Goal: Task Accomplishment & Management: Manage account settings

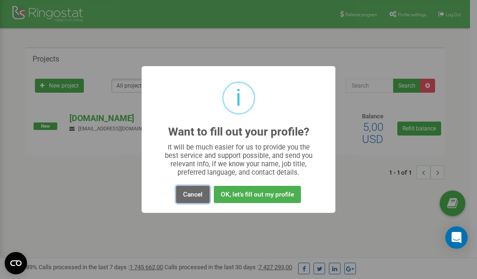
click at [192, 194] on button "Cancel" at bounding box center [193, 194] width 34 height 17
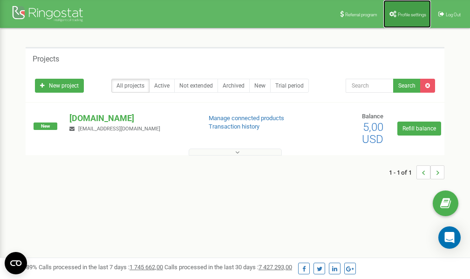
click at [407, 14] on span "Profile settings" at bounding box center [412, 14] width 28 height 5
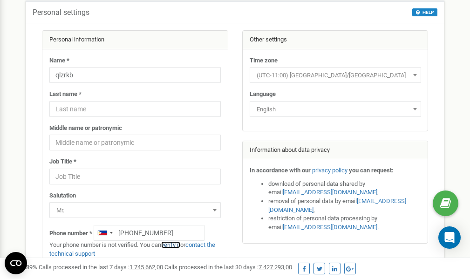
click at [172, 246] on link "verify it" at bounding box center [170, 244] width 19 height 7
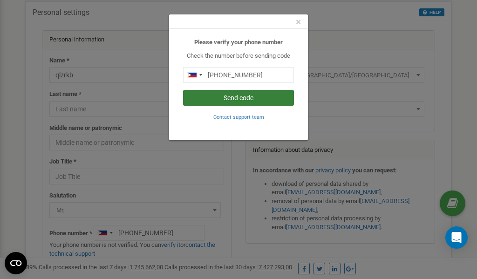
click at [237, 101] on button "Send code" at bounding box center [238, 98] width 111 height 16
